Goal: Transaction & Acquisition: Book appointment/travel/reservation

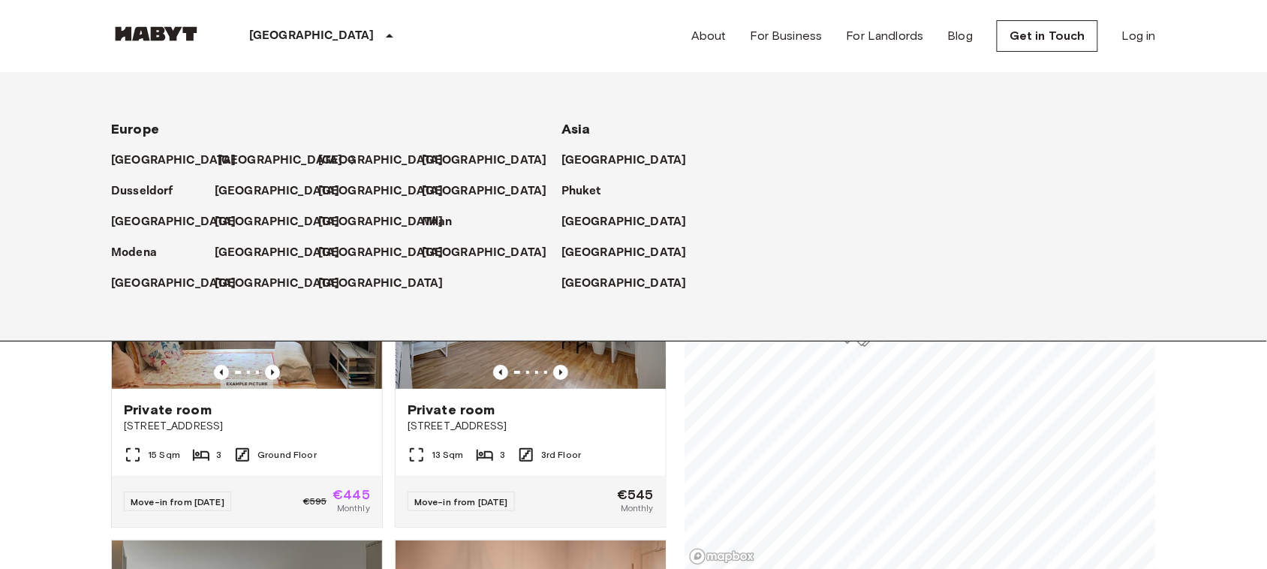
click at [223, 159] on p "[GEOGRAPHIC_DATA]" at bounding box center [280, 161] width 125 height 18
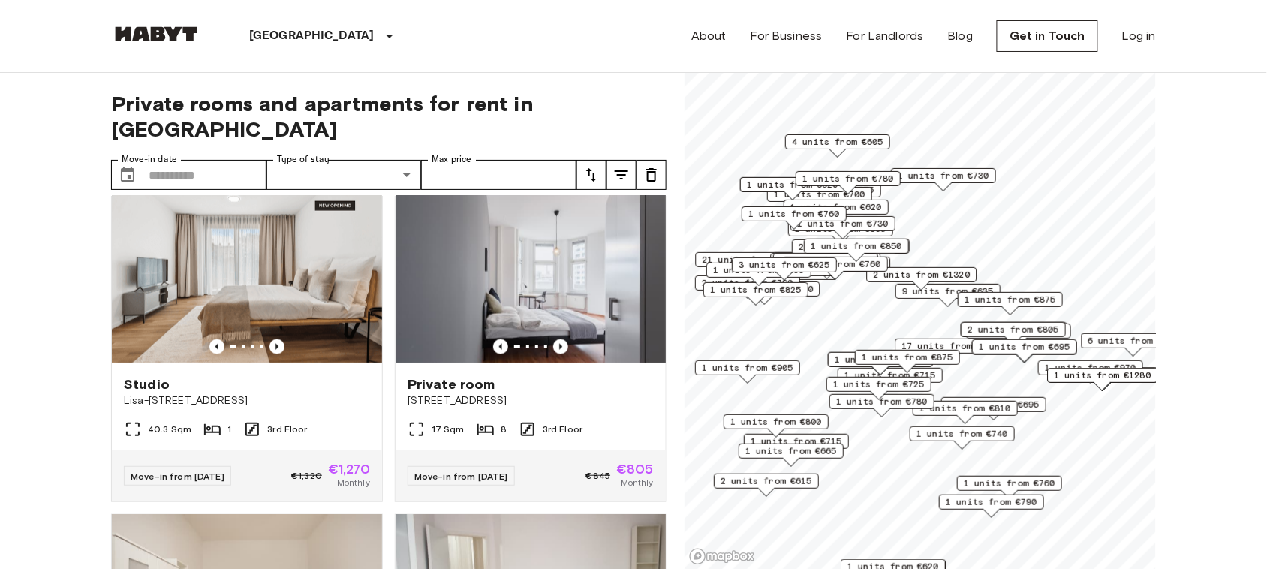
scroll to position [691, 0]
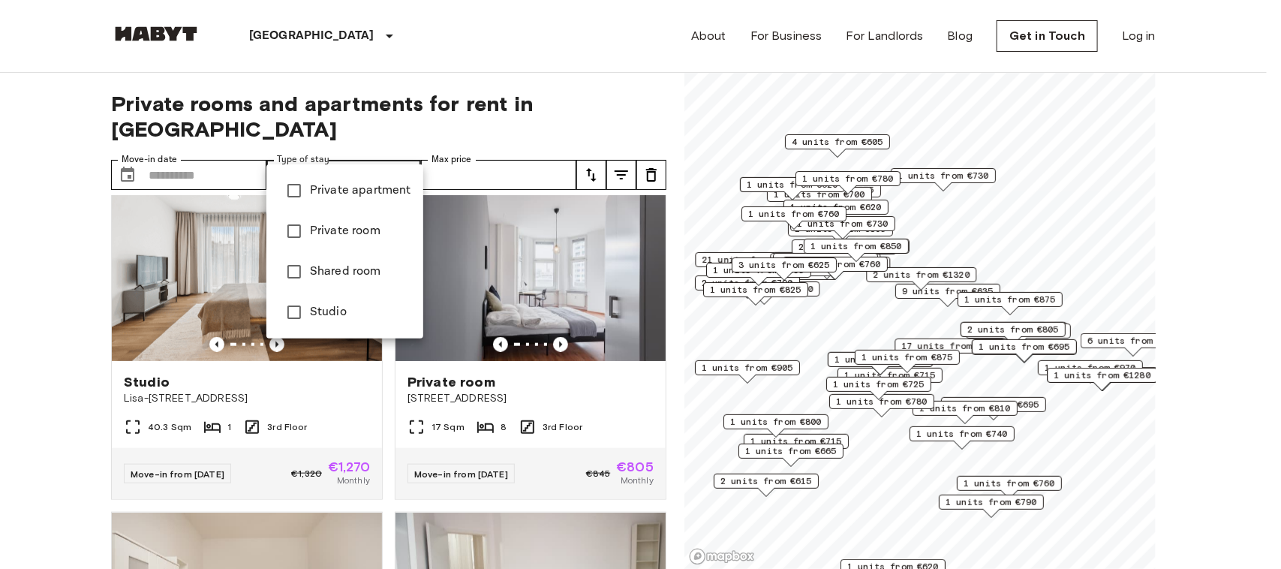
click at [340, 227] on span "Private room" at bounding box center [360, 231] width 101 height 18
type input "**********"
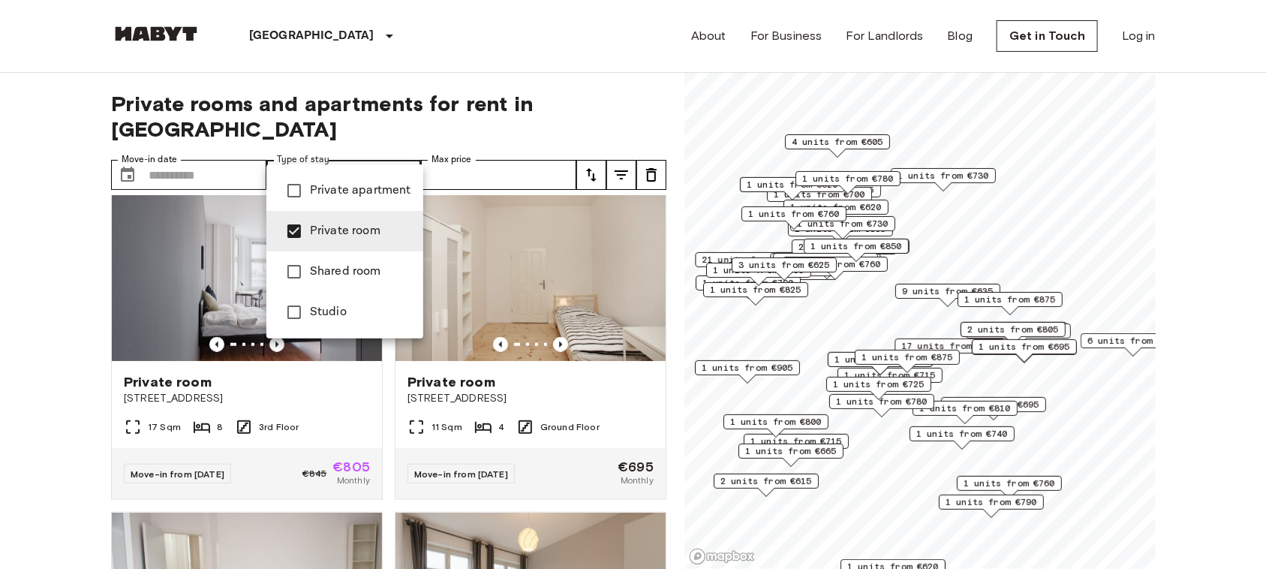
click at [0, 470] on div at bounding box center [640, 284] width 1281 height 569
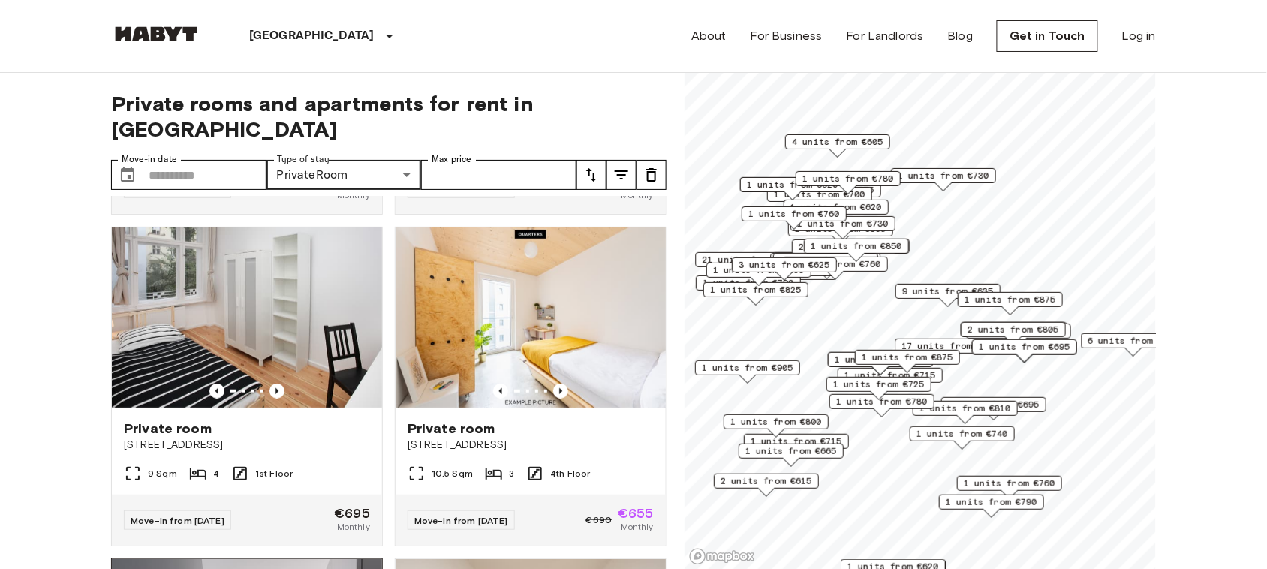
scroll to position [316, 0]
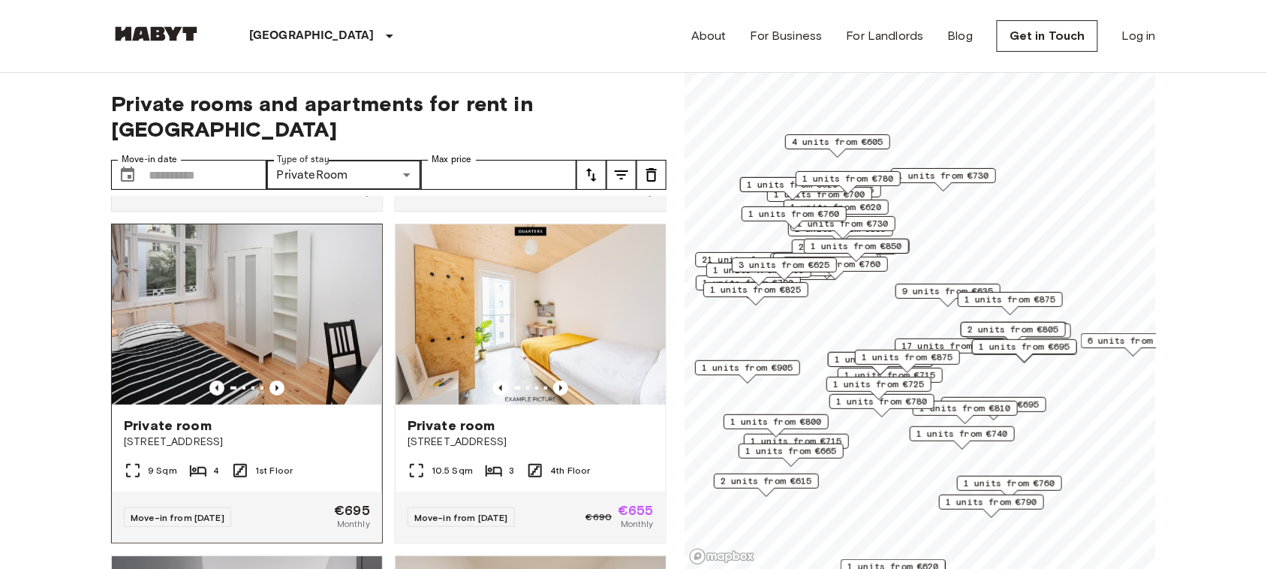
click at [294, 263] on img at bounding box center [247, 314] width 270 height 180
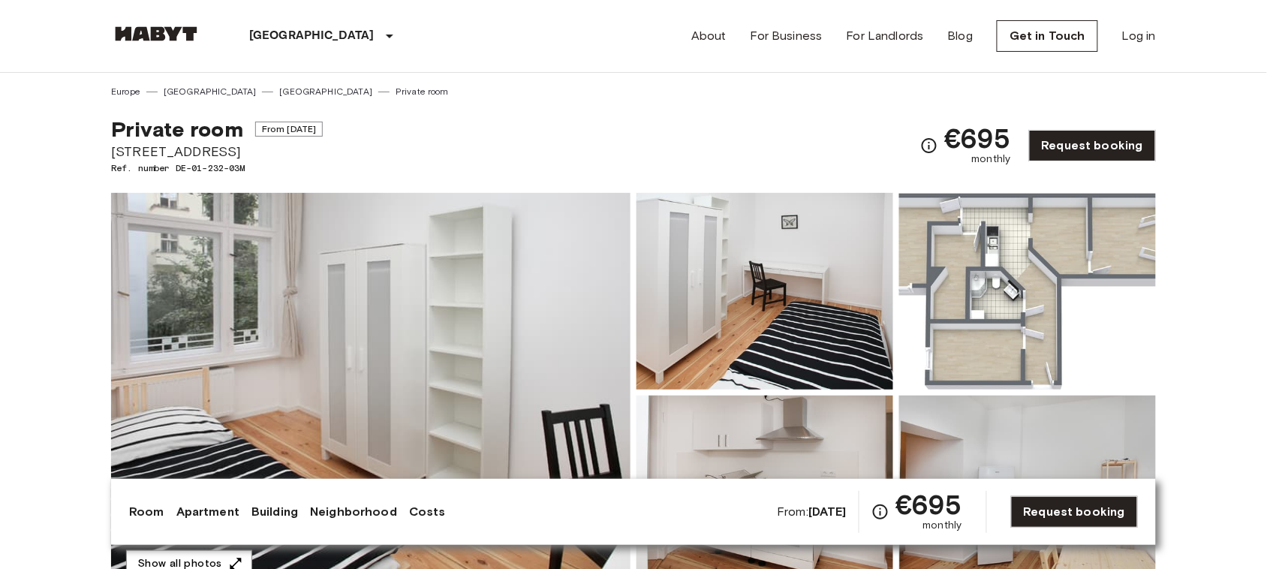
click at [260, 361] on img at bounding box center [370, 392] width 519 height 399
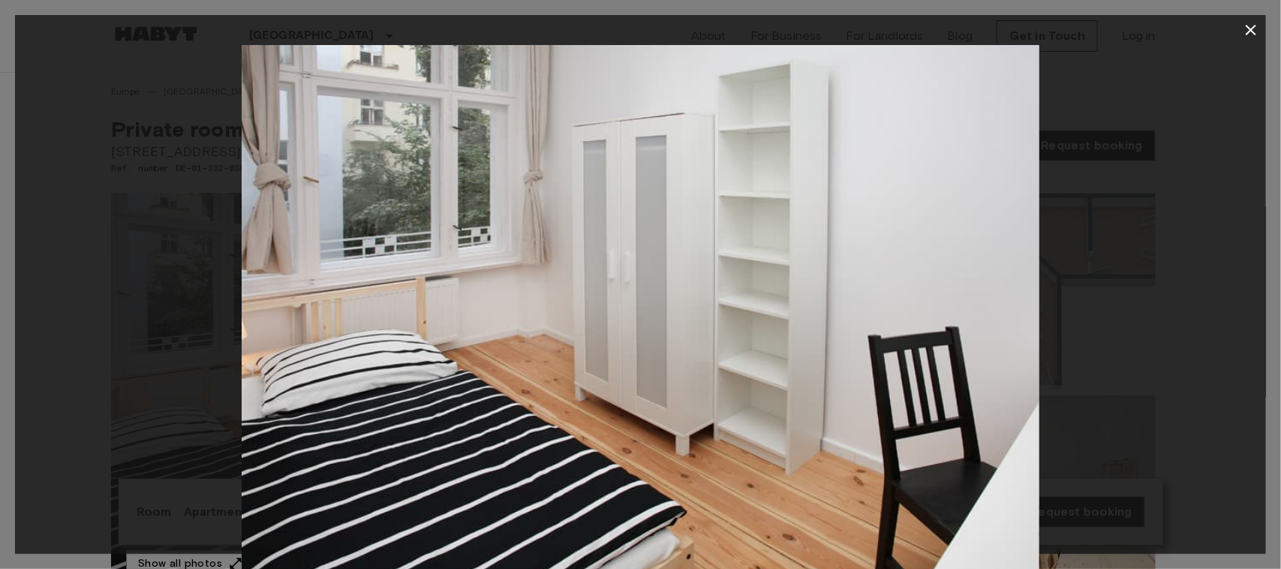
click at [260, 361] on img at bounding box center [641, 311] width 798 height 532
click at [1251, 30] on icon "button" at bounding box center [1251, 30] width 11 height 11
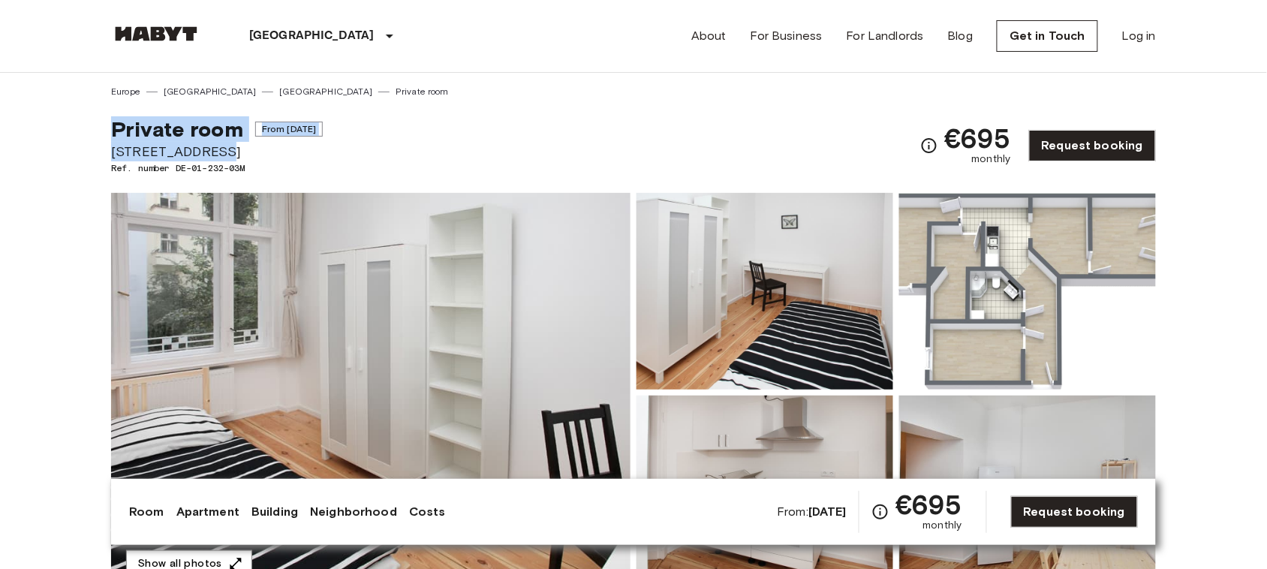
copy div "Private room From [DATE] [STREET_ADDRESS]"
drag, startPoint x: 223, startPoint y: 146, endPoint x: 83, endPoint y: 117, distance: 142.6
drag, startPoint x: 943, startPoint y: 136, endPoint x: 952, endPoint y: 130, distance: 10.2
click at [952, 130] on div "€695 monthly" at bounding box center [965, 146] width 91 height 42
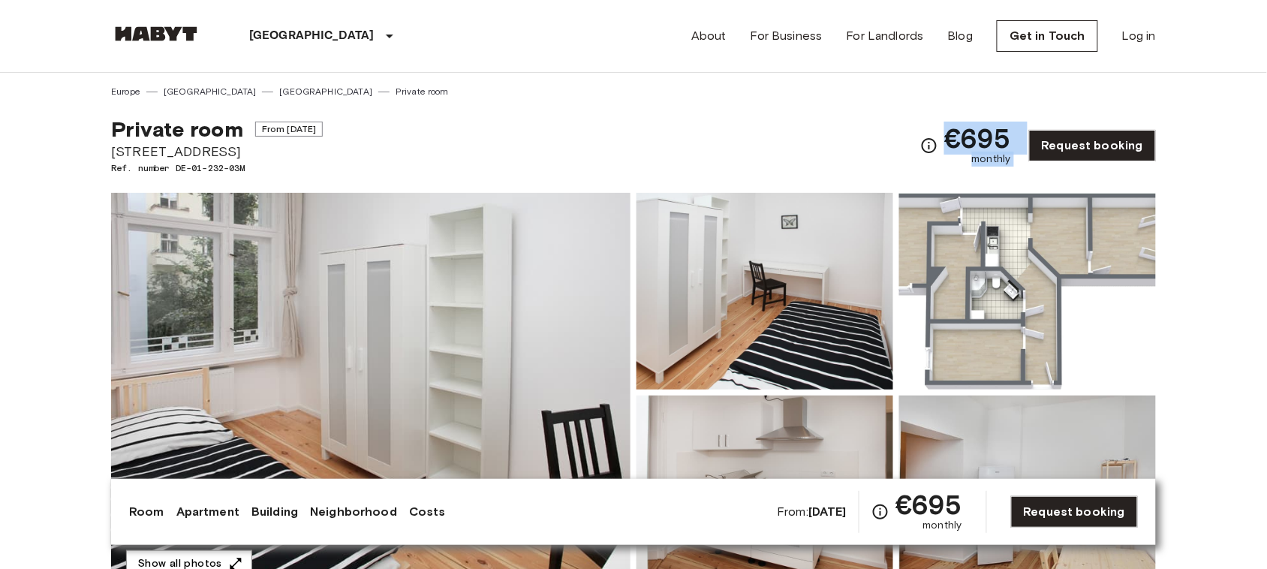
copy div "€695 monthly"
drag, startPoint x: 952, startPoint y: 130, endPoint x: 1025, endPoint y: 156, distance: 78.1
click at [1025, 156] on div "€695 monthly Request booking" at bounding box center [1038, 145] width 236 height 59
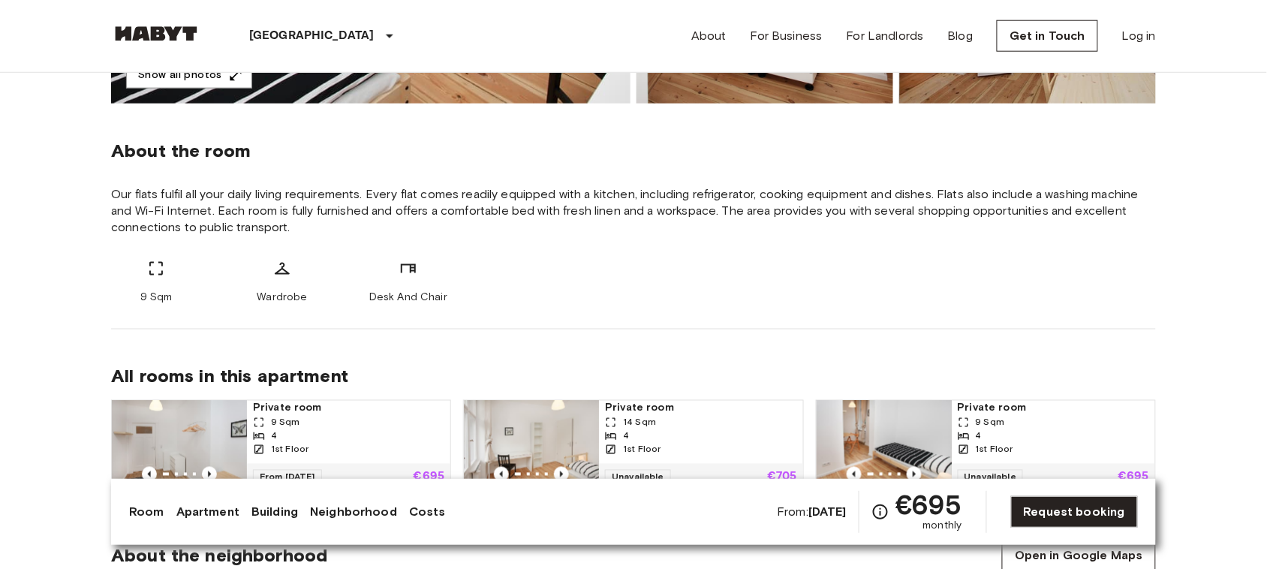
scroll to position [489, 0]
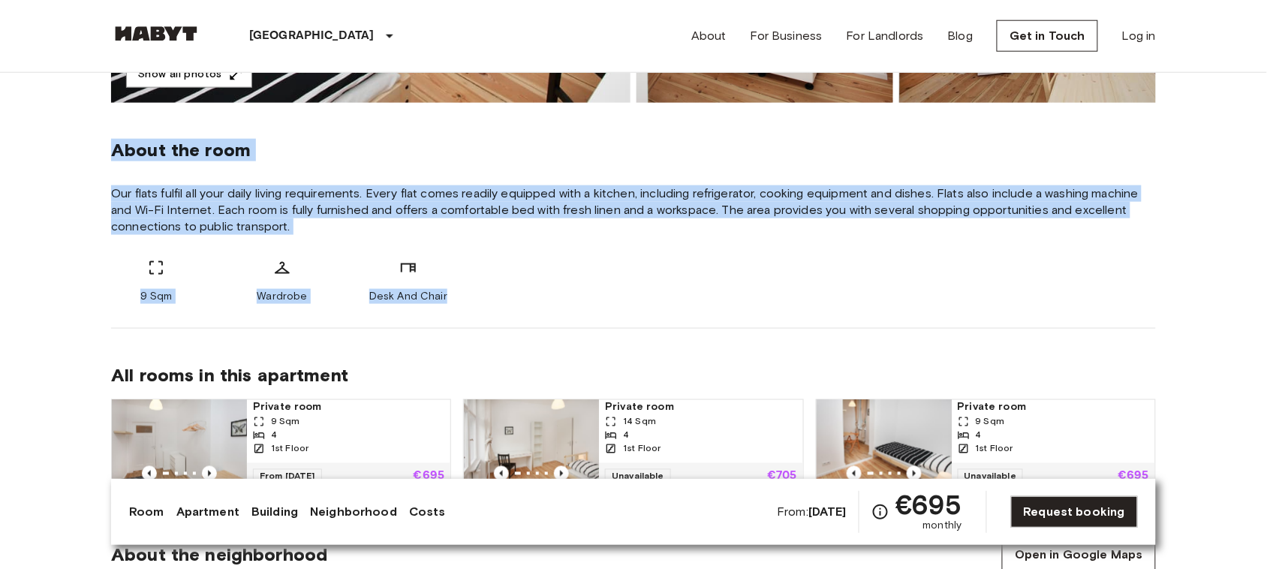
copy div "About the room Our flats fulfil all your daily living requirements. Every flat …"
drag, startPoint x: 110, startPoint y: 147, endPoint x: 447, endPoint y: 295, distance: 368.7
